Goal: Transaction & Acquisition: Purchase product/service

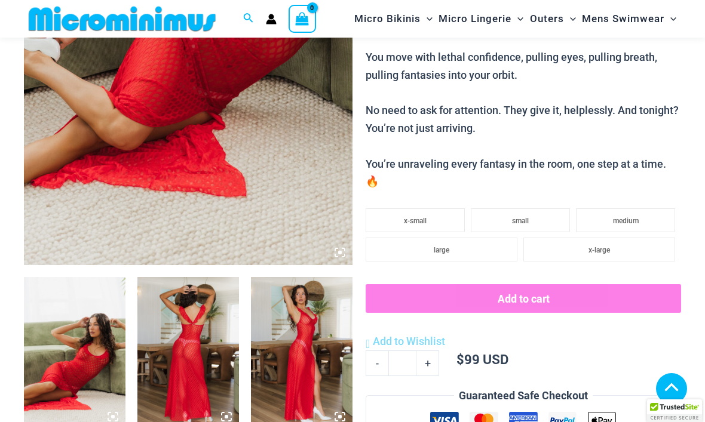
scroll to position [403, 0]
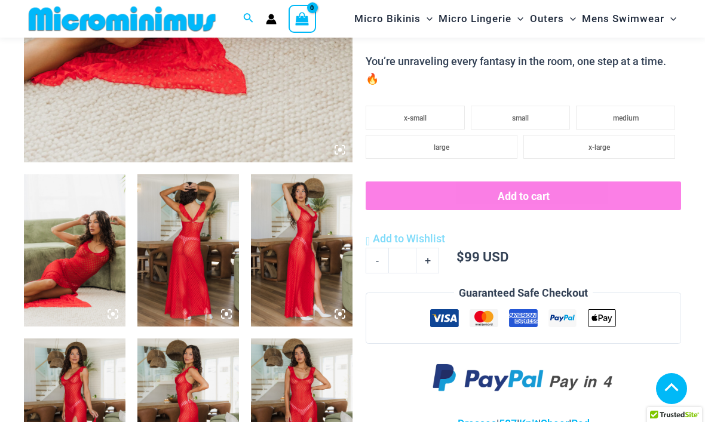
click at [103, 257] on img at bounding box center [75, 250] width 102 height 152
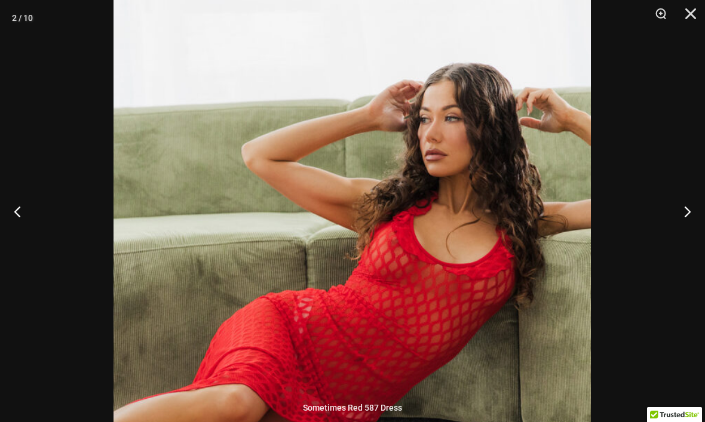
click at [681, 234] on button "Next" at bounding box center [682, 212] width 45 height 60
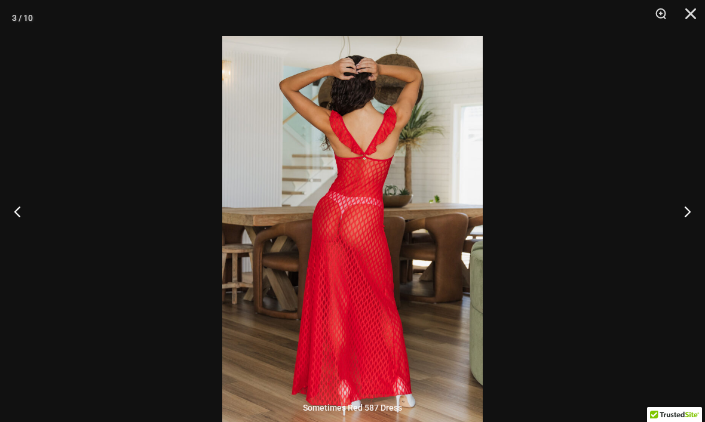
click at [687, 238] on button "Next" at bounding box center [682, 212] width 45 height 60
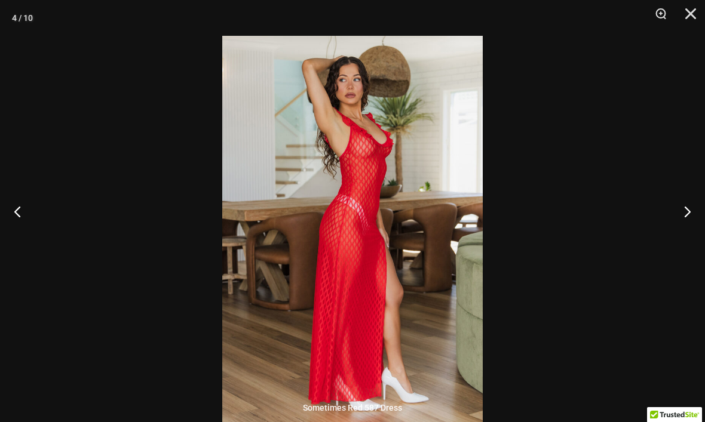
click at [683, 226] on button "Next" at bounding box center [682, 212] width 45 height 60
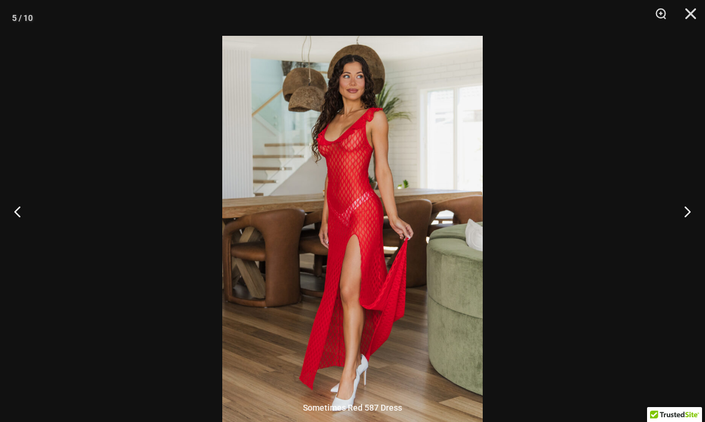
click at [693, 228] on button "Next" at bounding box center [682, 212] width 45 height 60
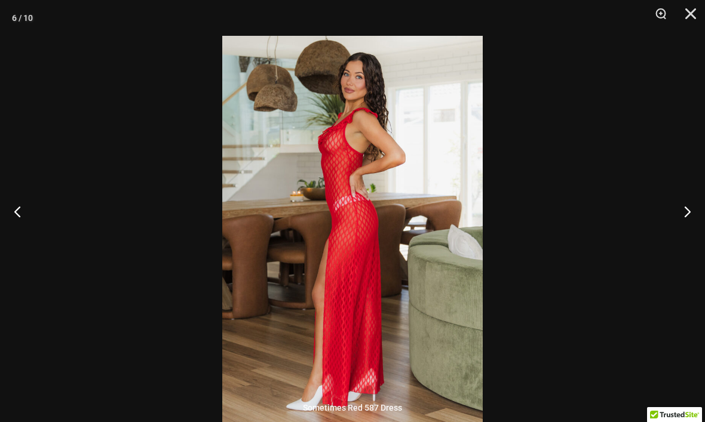
click at [689, 226] on button "Next" at bounding box center [682, 212] width 45 height 60
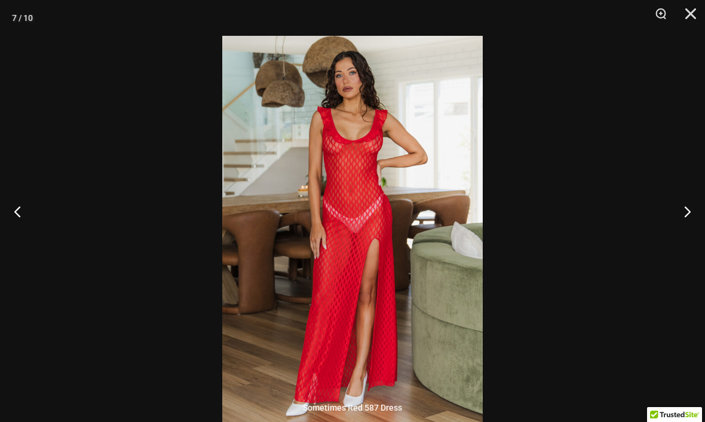
click at [688, 237] on button "Next" at bounding box center [682, 212] width 45 height 60
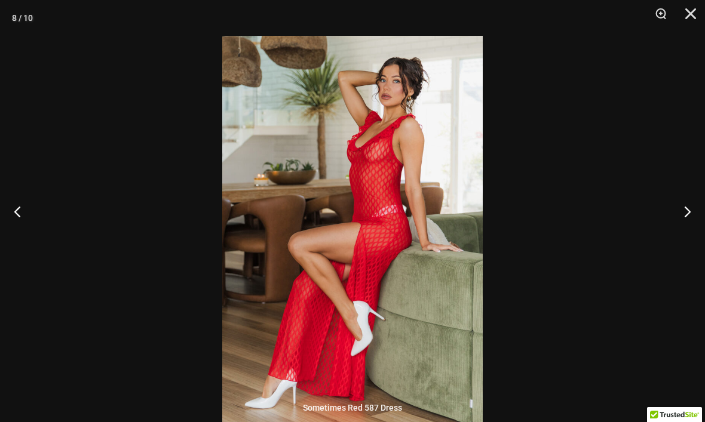
click at [689, 238] on button "Next" at bounding box center [682, 212] width 45 height 60
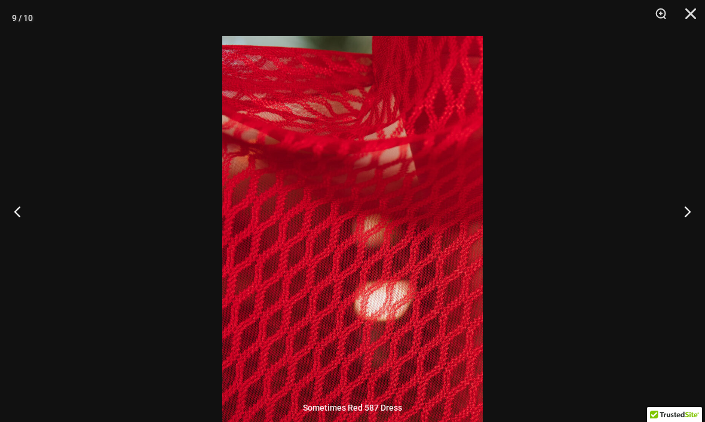
click at [692, 241] on button "Next" at bounding box center [682, 212] width 45 height 60
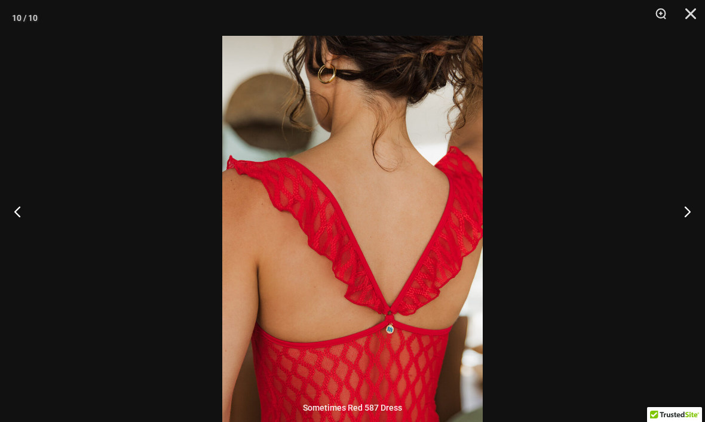
click at [42, 231] on button "Previous" at bounding box center [22, 212] width 45 height 60
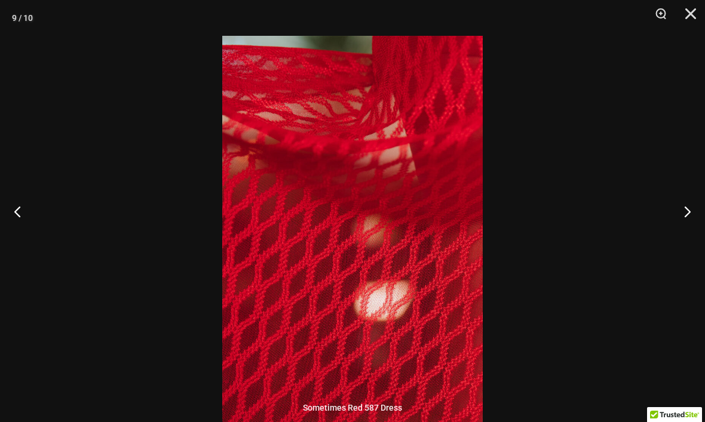
click at [673, 222] on button "Next" at bounding box center [682, 212] width 45 height 60
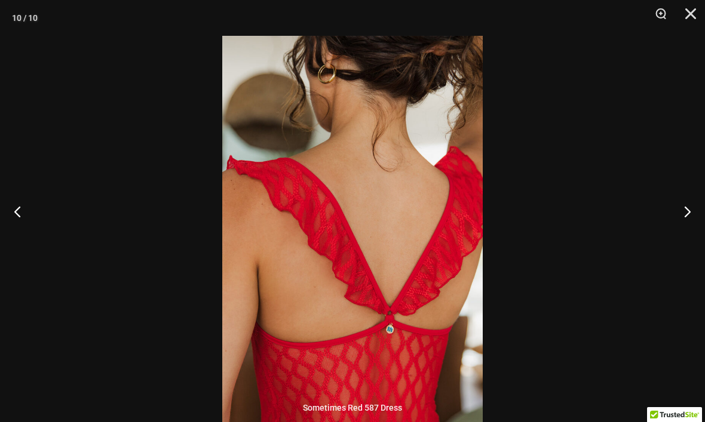
click at [691, 233] on button "Next" at bounding box center [682, 212] width 45 height 60
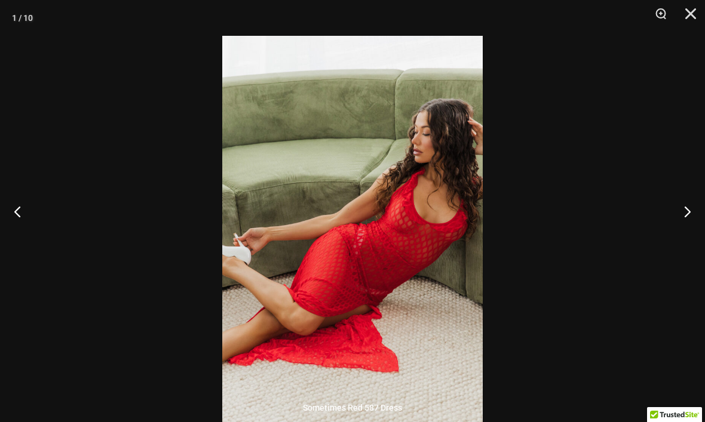
click at [689, 232] on button "Next" at bounding box center [682, 212] width 45 height 60
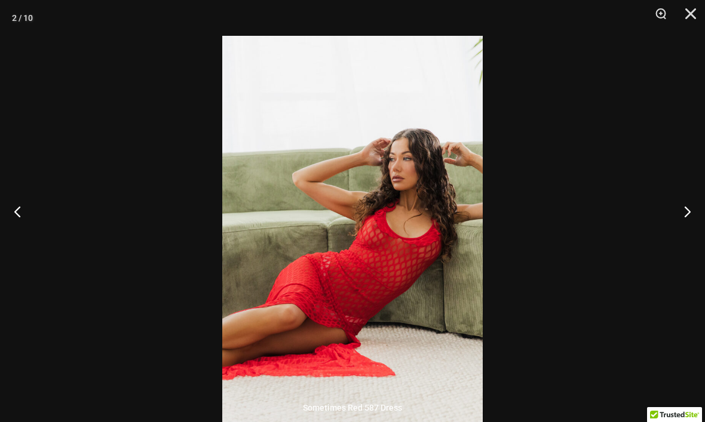
click at [697, 13] on button "Close" at bounding box center [687, 18] width 30 height 36
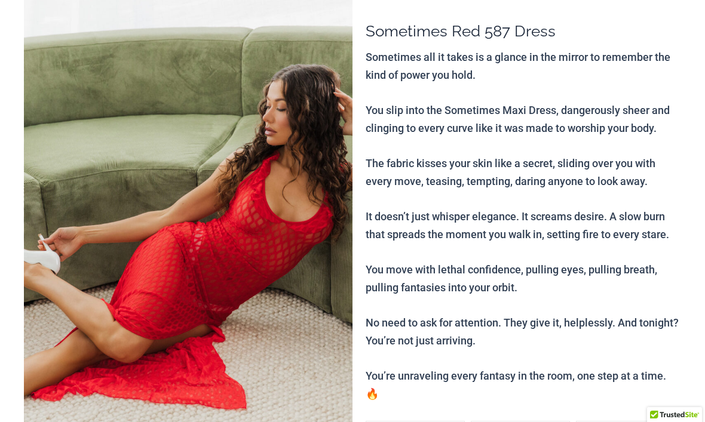
scroll to position [0, 0]
